Goal: Navigation & Orientation: Find specific page/section

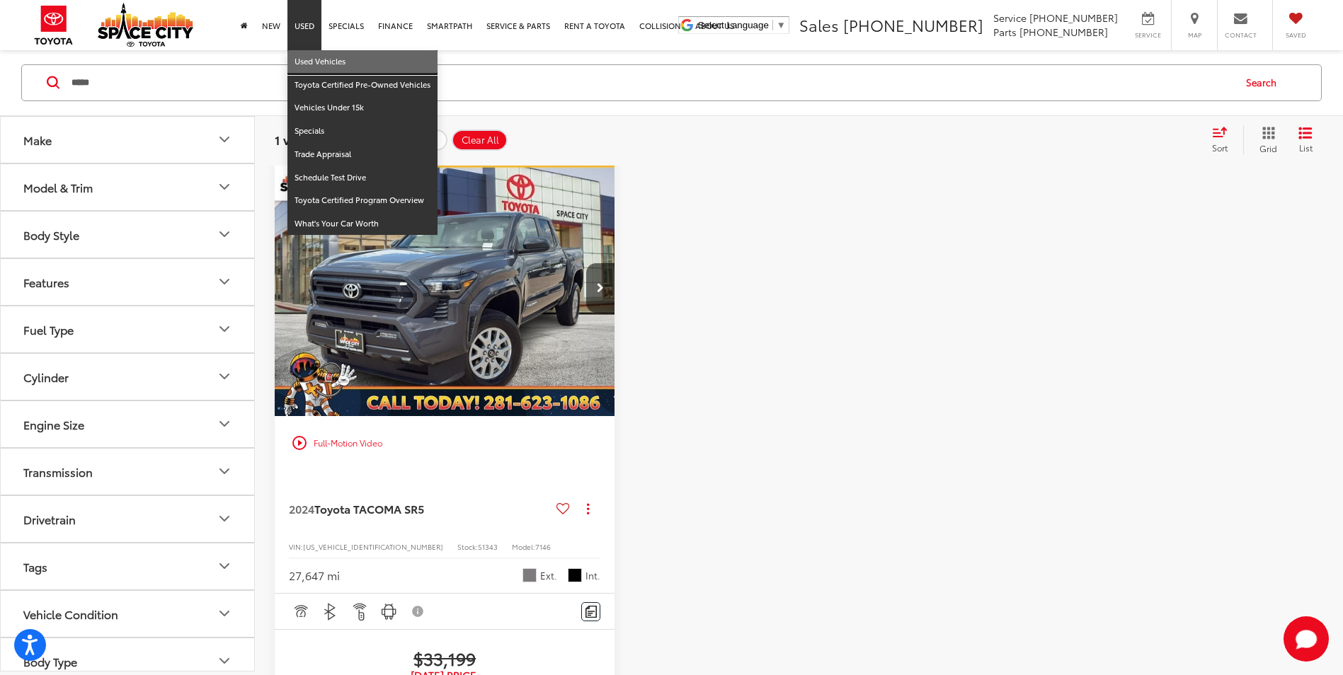
click at [309, 63] on link "Used Vehicles" at bounding box center [362, 61] width 150 height 23
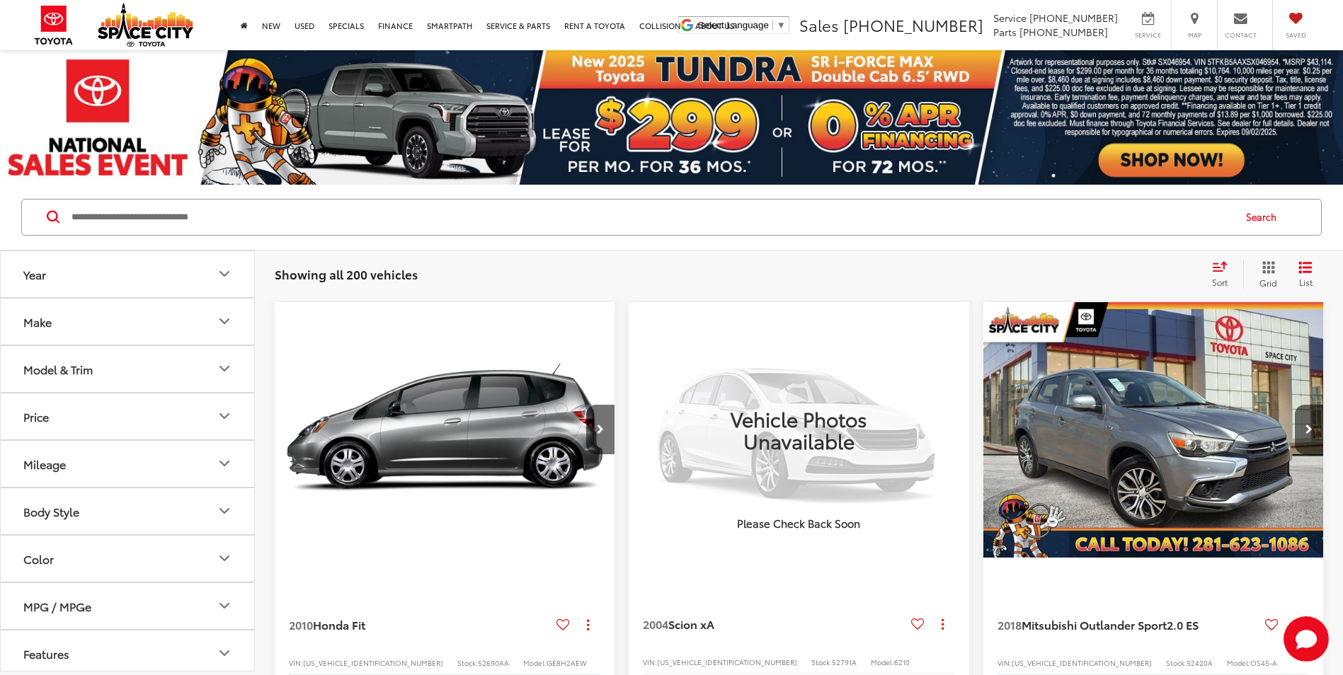
paste input "*****"
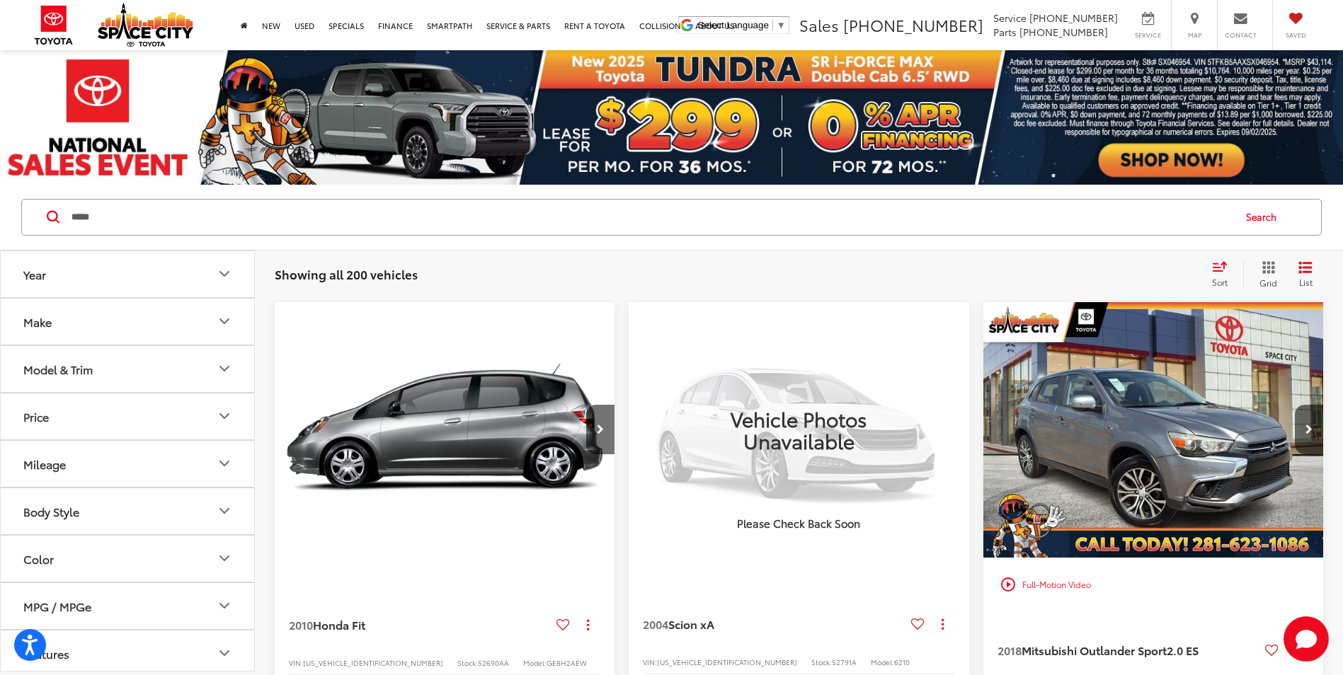
type input "*****"
